Goal: Book appointment/travel/reservation

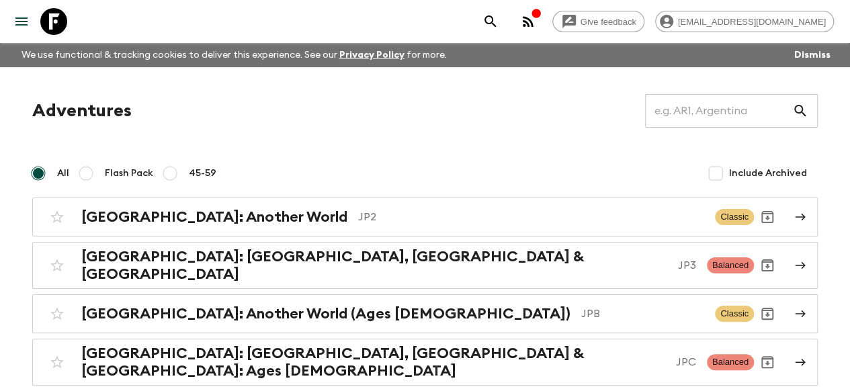
click at [358, 221] on p "JP2" at bounding box center [531, 217] width 346 height 16
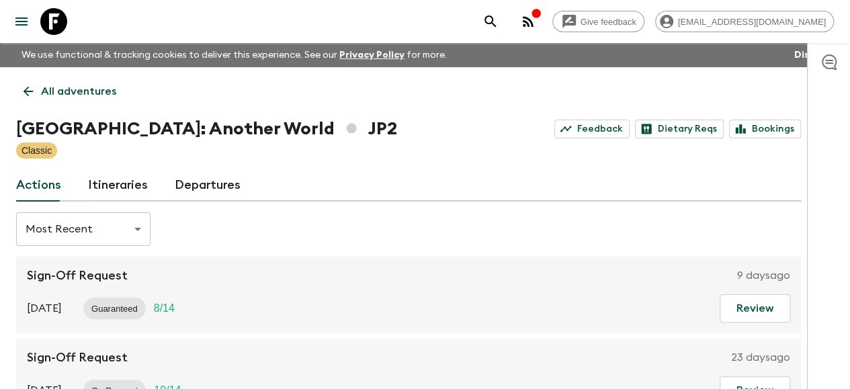
click at [241, 189] on link "Departures" at bounding box center [208, 185] width 66 height 32
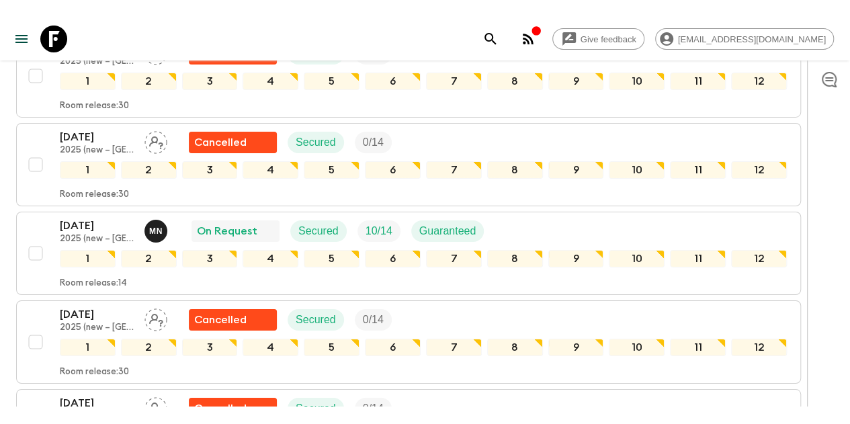
scroll to position [3694, 0]
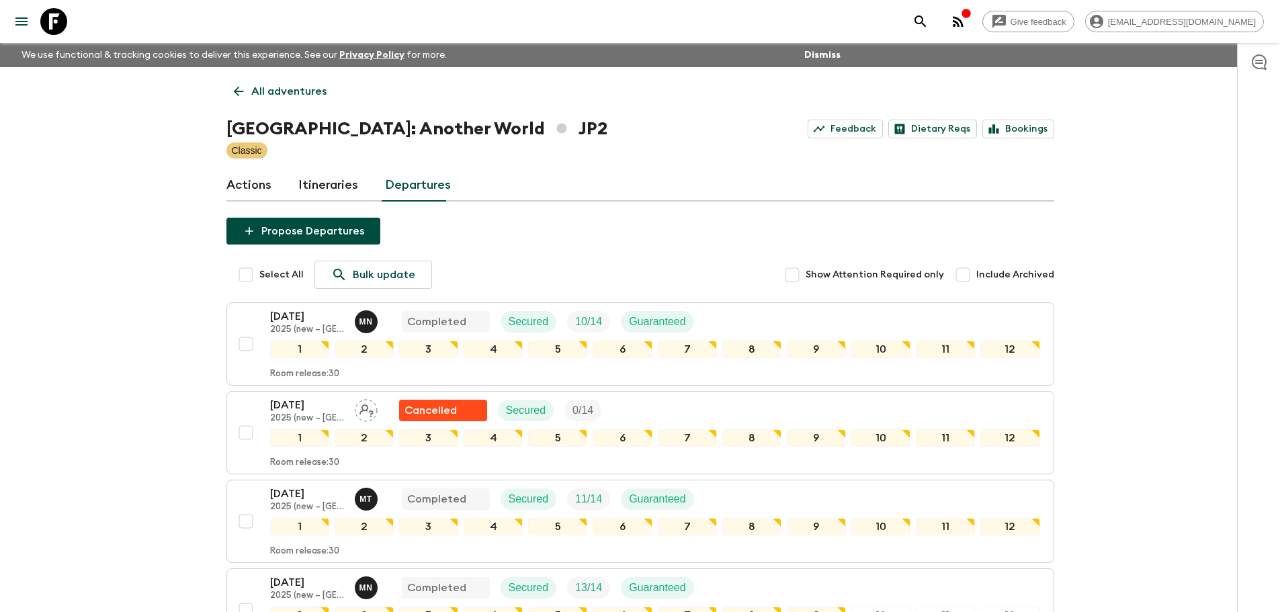
click at [230, 94] on link "All adventures" at bounding box center [280, 91] width 108 height 27
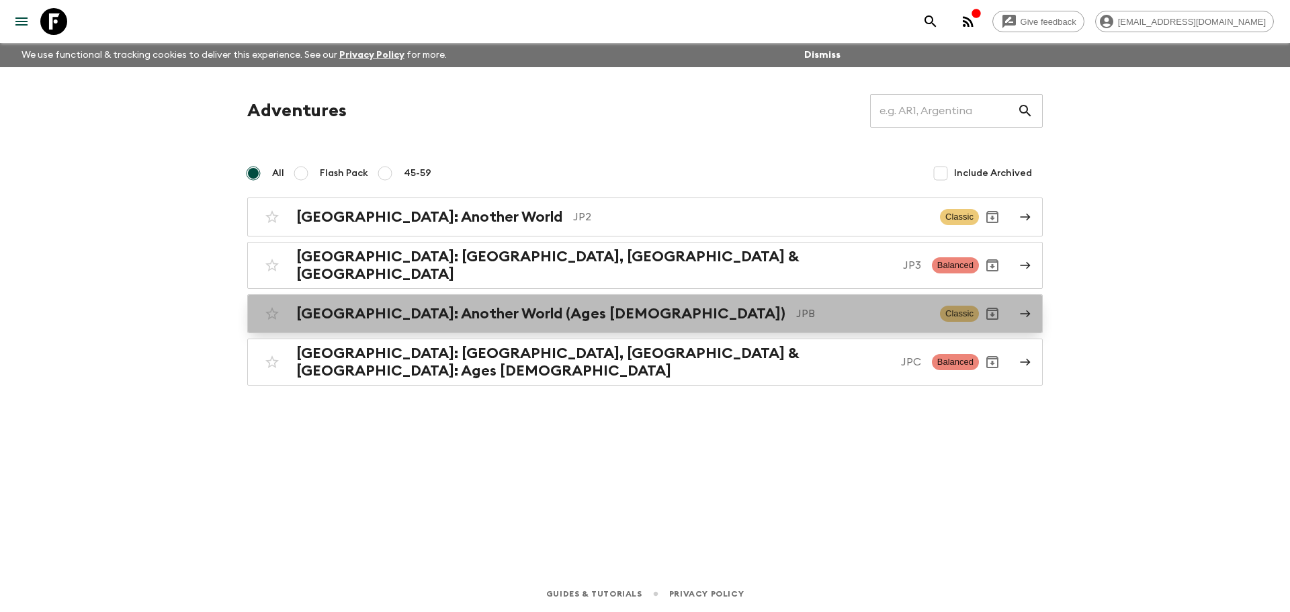
click at [400, 305] on h2 "[GEOGRAPHIC_DATA]: Another World (Ages [DEMOGRAPHIC_DATA])" at bounding box center [540, 313] width 489 height 17
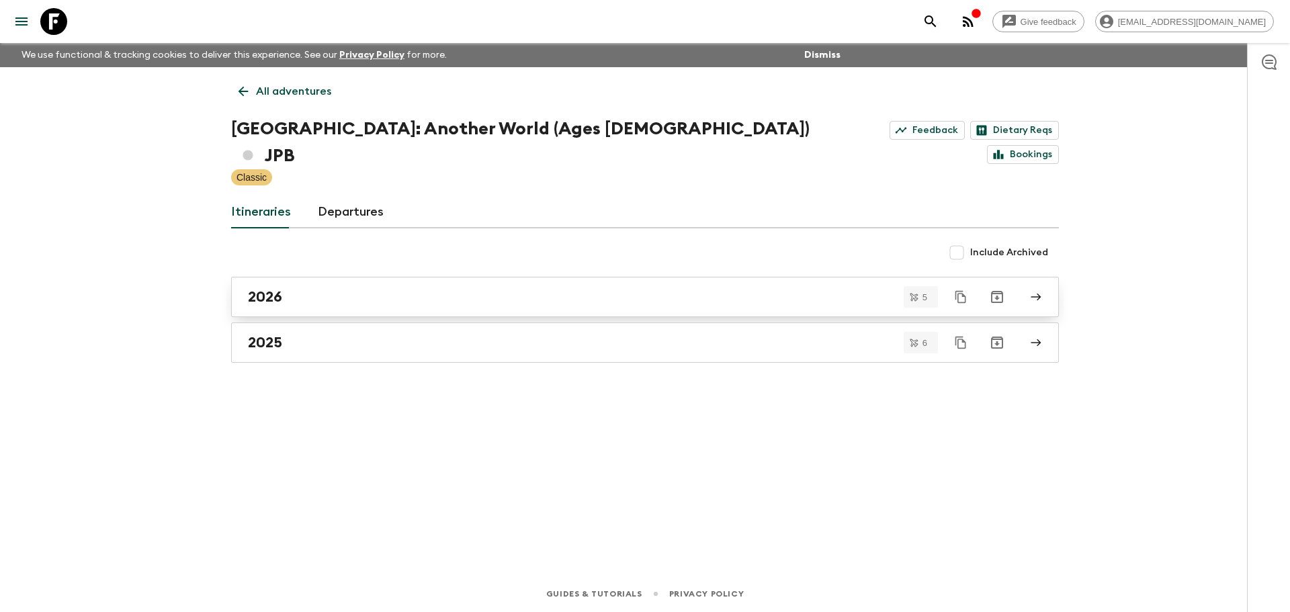
click at [442, 288] on div "2026" at bounding box center [632, 296] width 769 height 17
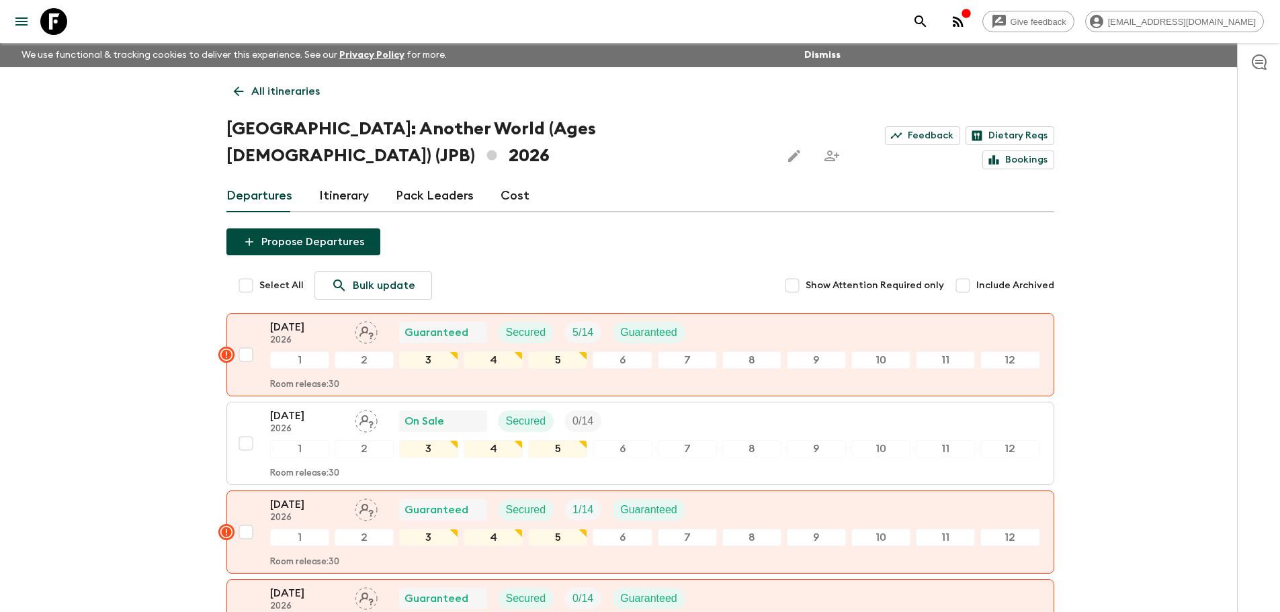
click at [229, 91] on link "All itineraries" at bounding box center [276, 91] width 101 height 27
